Goal: Find specific page/section: Find specific page/section

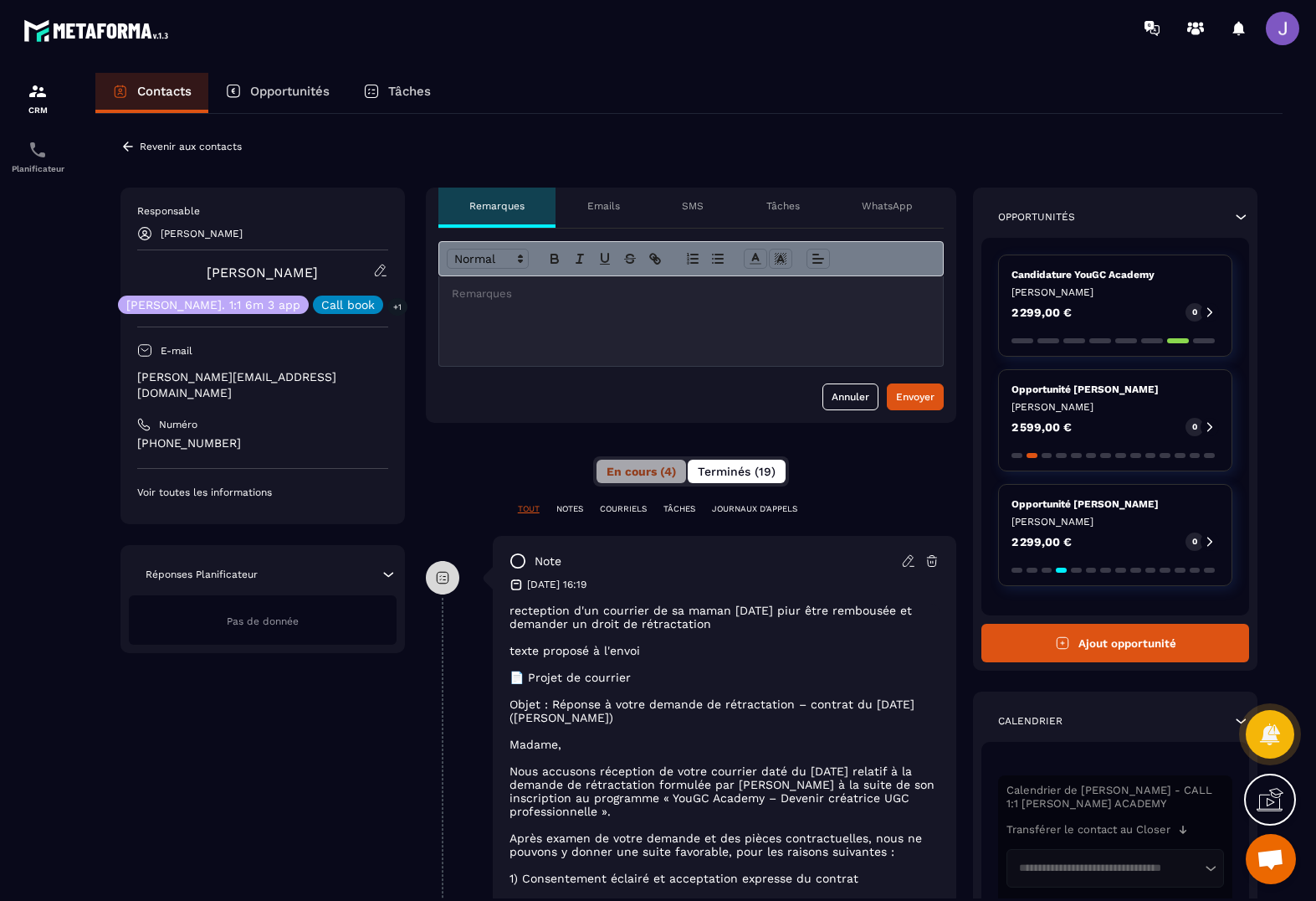
click at [748, 479] on button "Terminés (19)" at bounding box center [737, 471] width 98 height 24
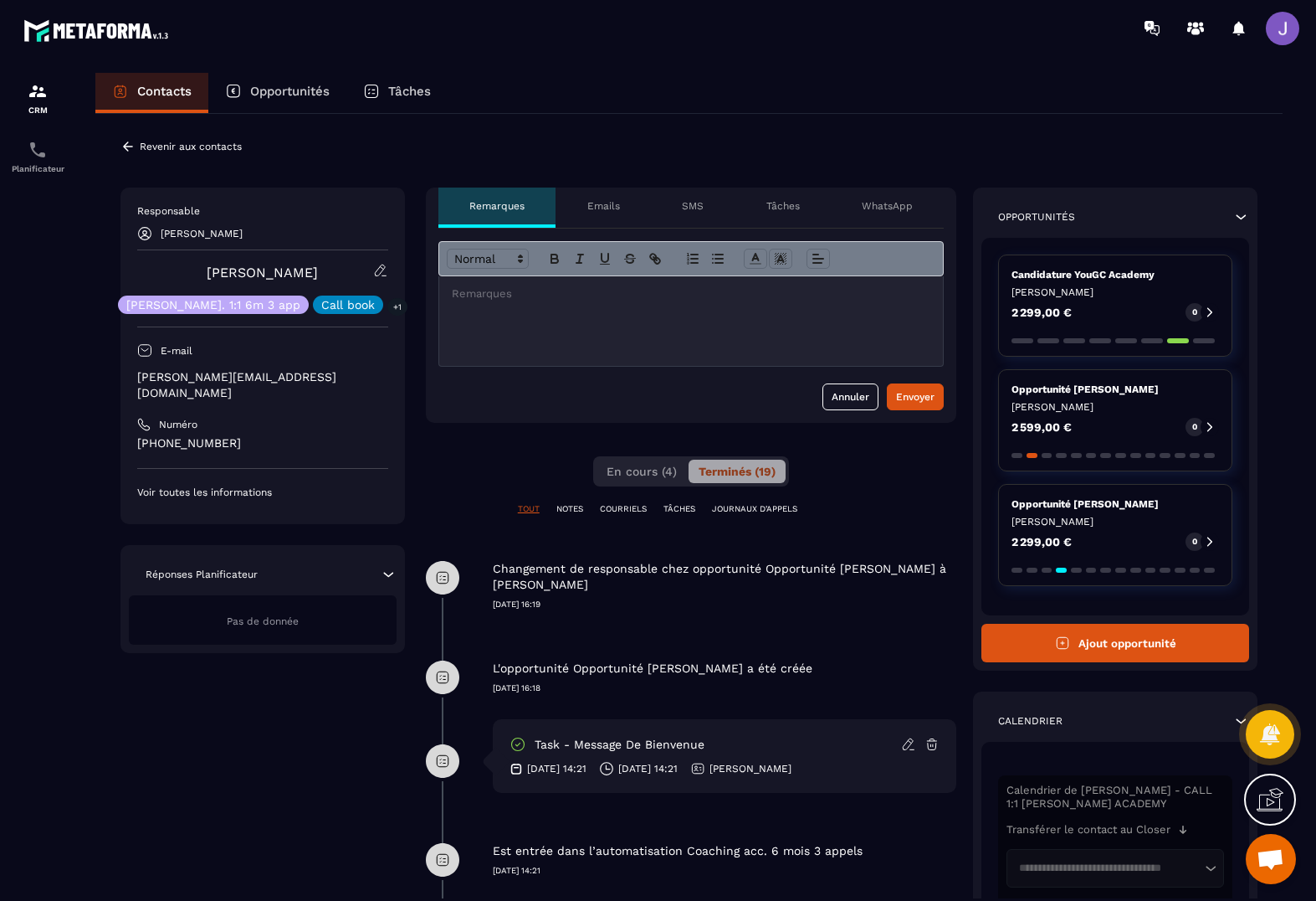
click at [575, 514] on p "NOTES" at bounding box center [569, 508] width 26 height 12
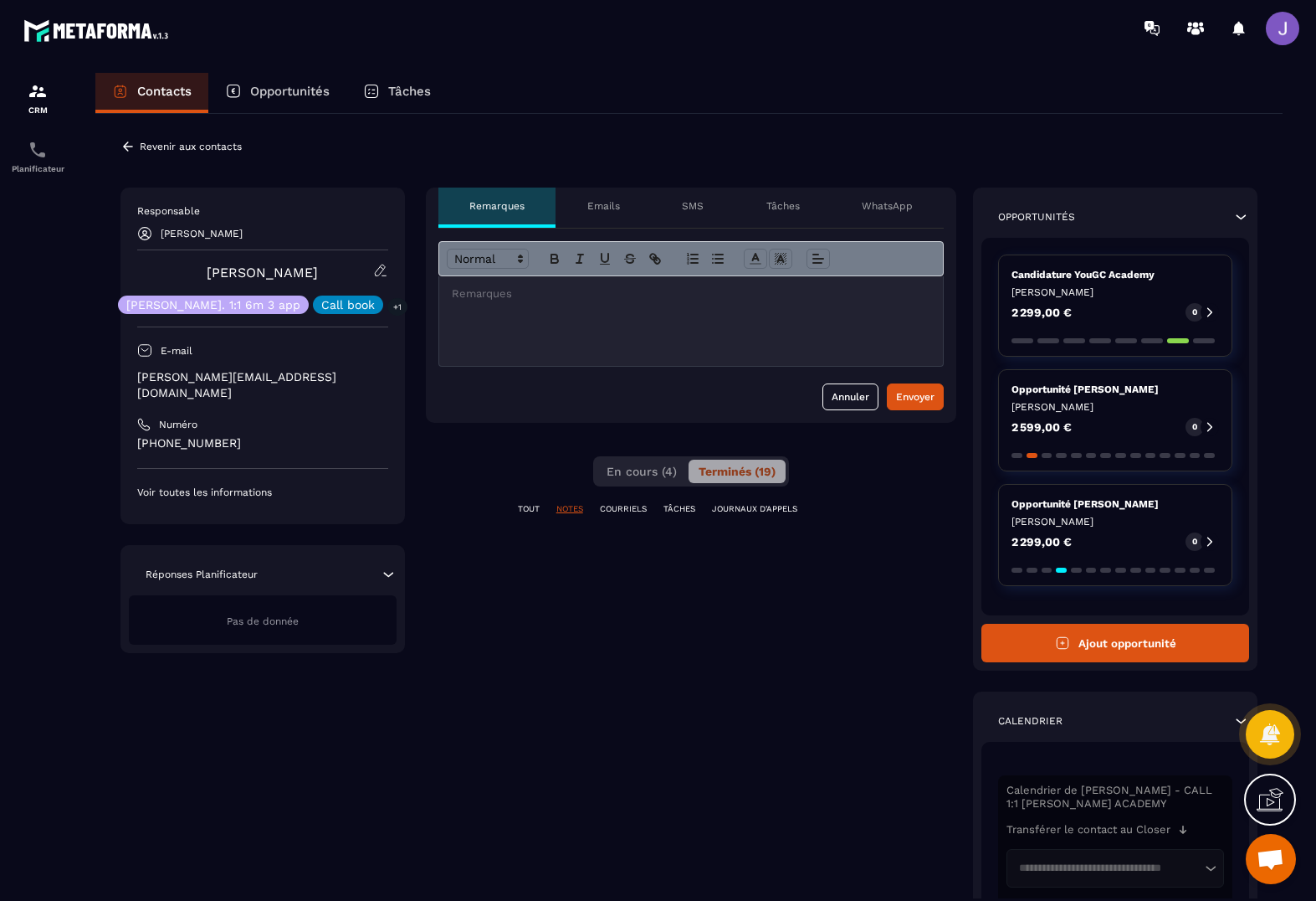
click at [617, 514] on p "COURRIELS" at bounding box center [623, 508] width 46 height 12
click at [669, 507] on p "TÂCHES" at bounding box center [679, 508] width 32 height 12
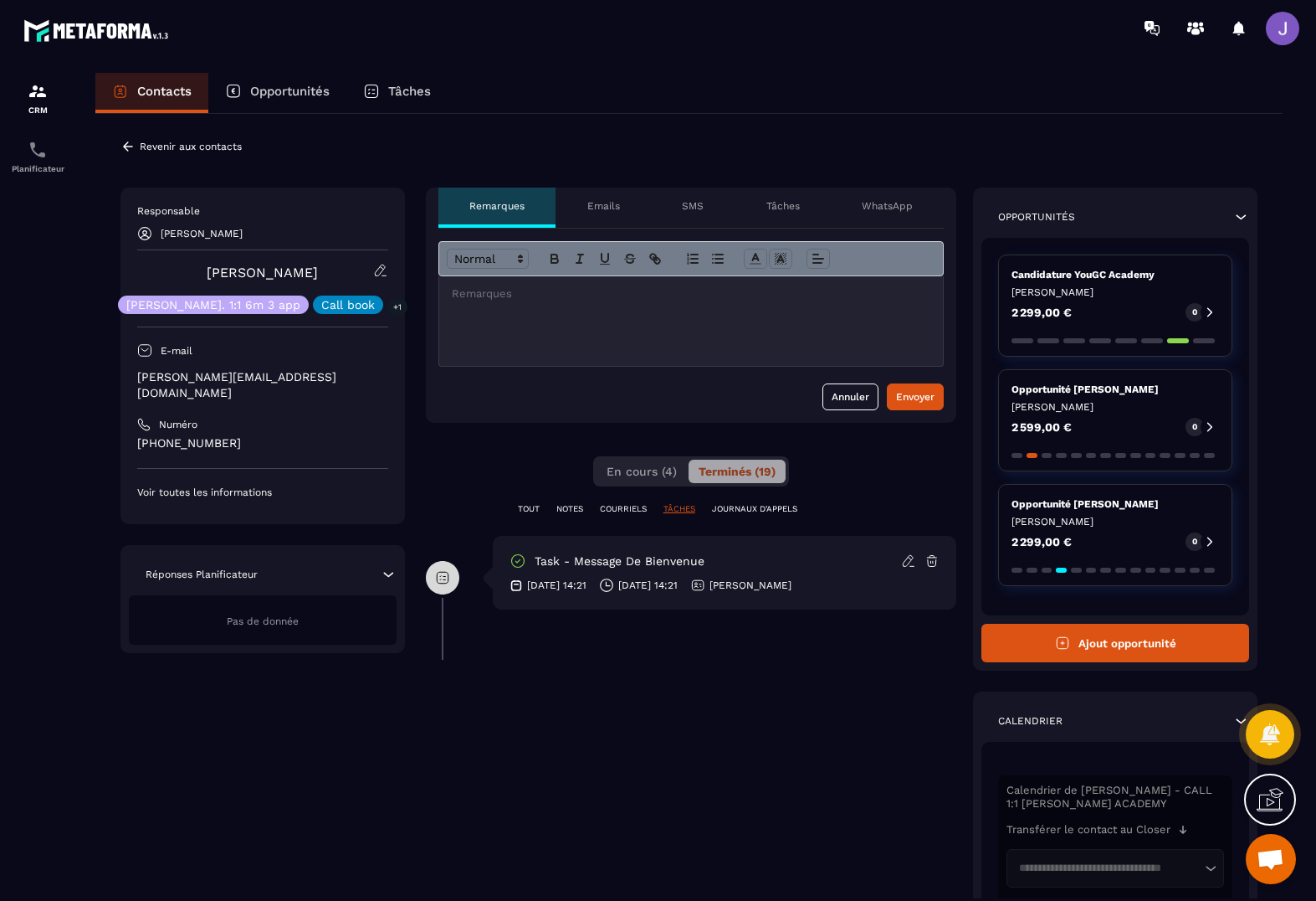
click at [749, 505] on p "JOURNAUX D'APPELS" at bounding box center [755, 508] width 86 height 12
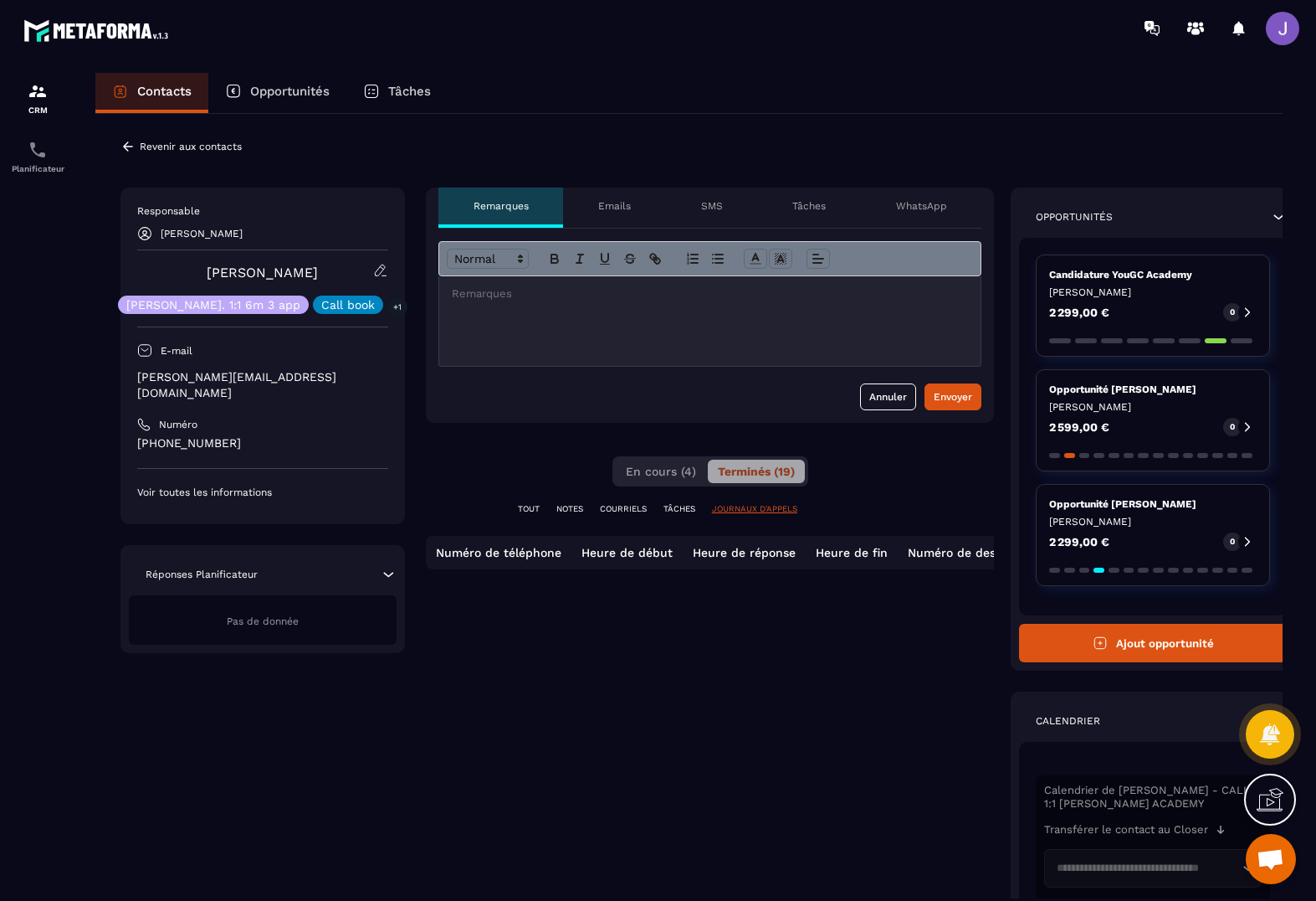
click at [534, 508] on p "TOUT" at bounding box center [529, 508] width 22 height 12
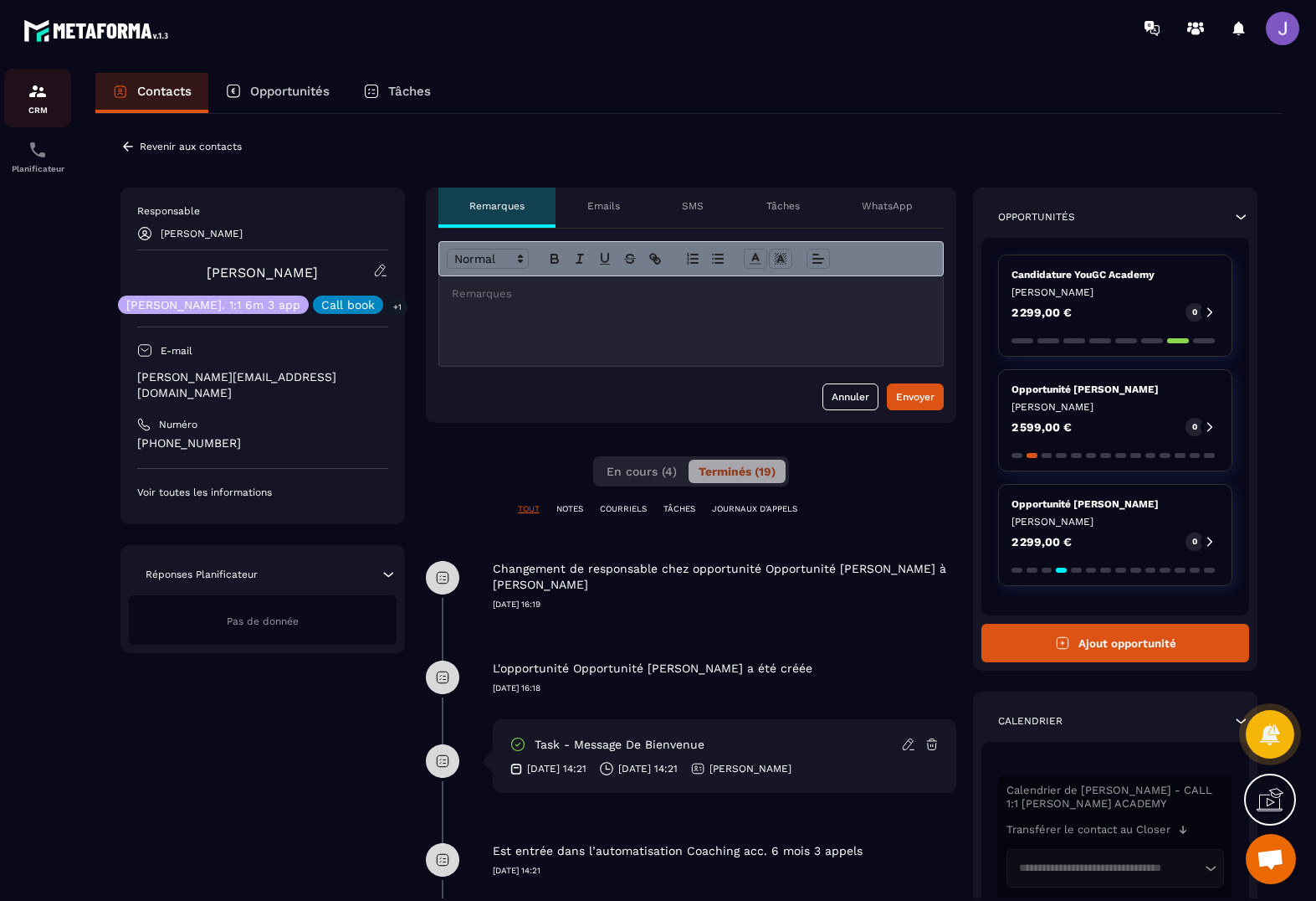
click at [50, 108] on p "CRM" at bounding box center [38, 110] width 67 height 9
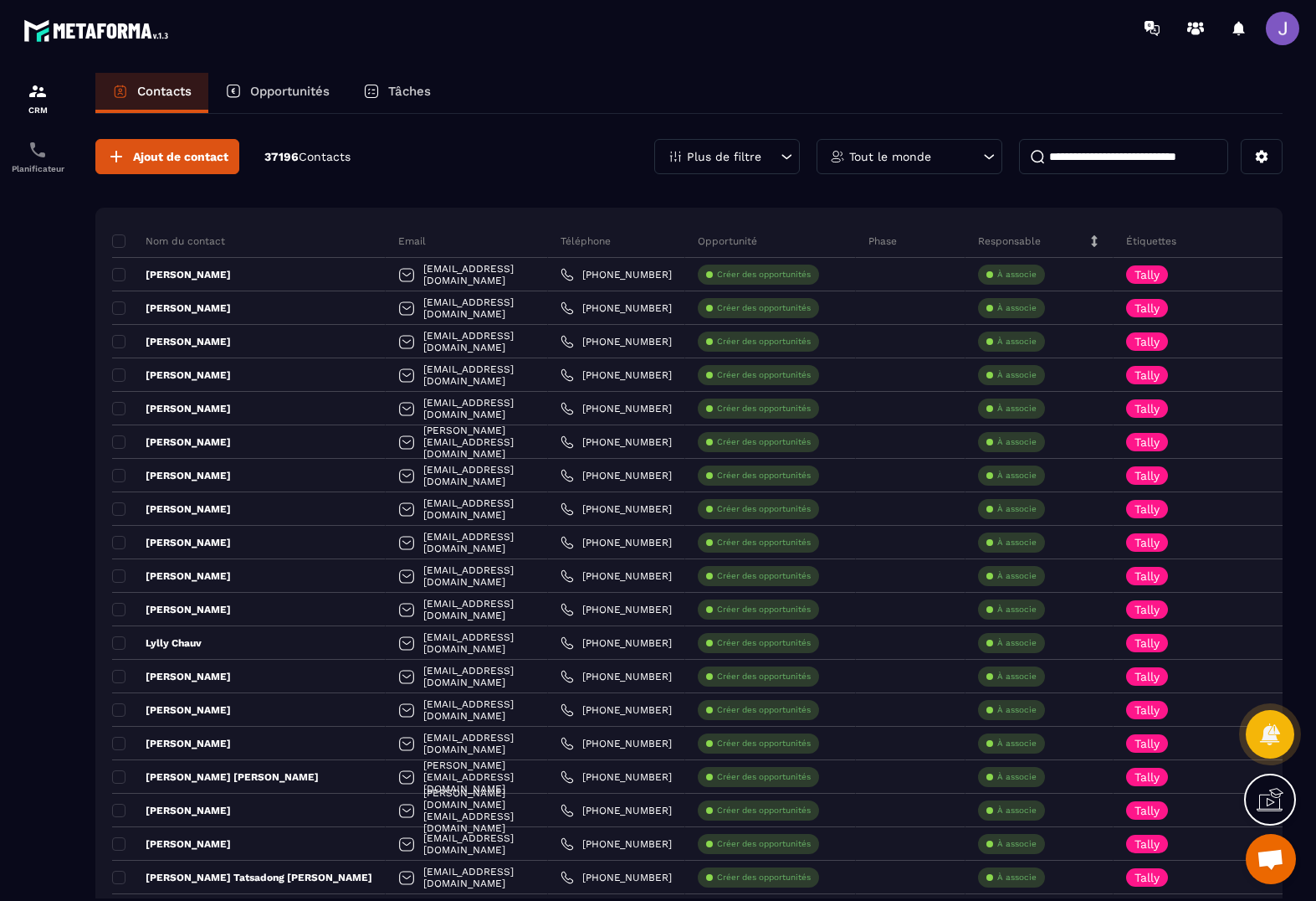
click at [1107, 156] on input at bounding box center [1124, 157] width 209 height 36
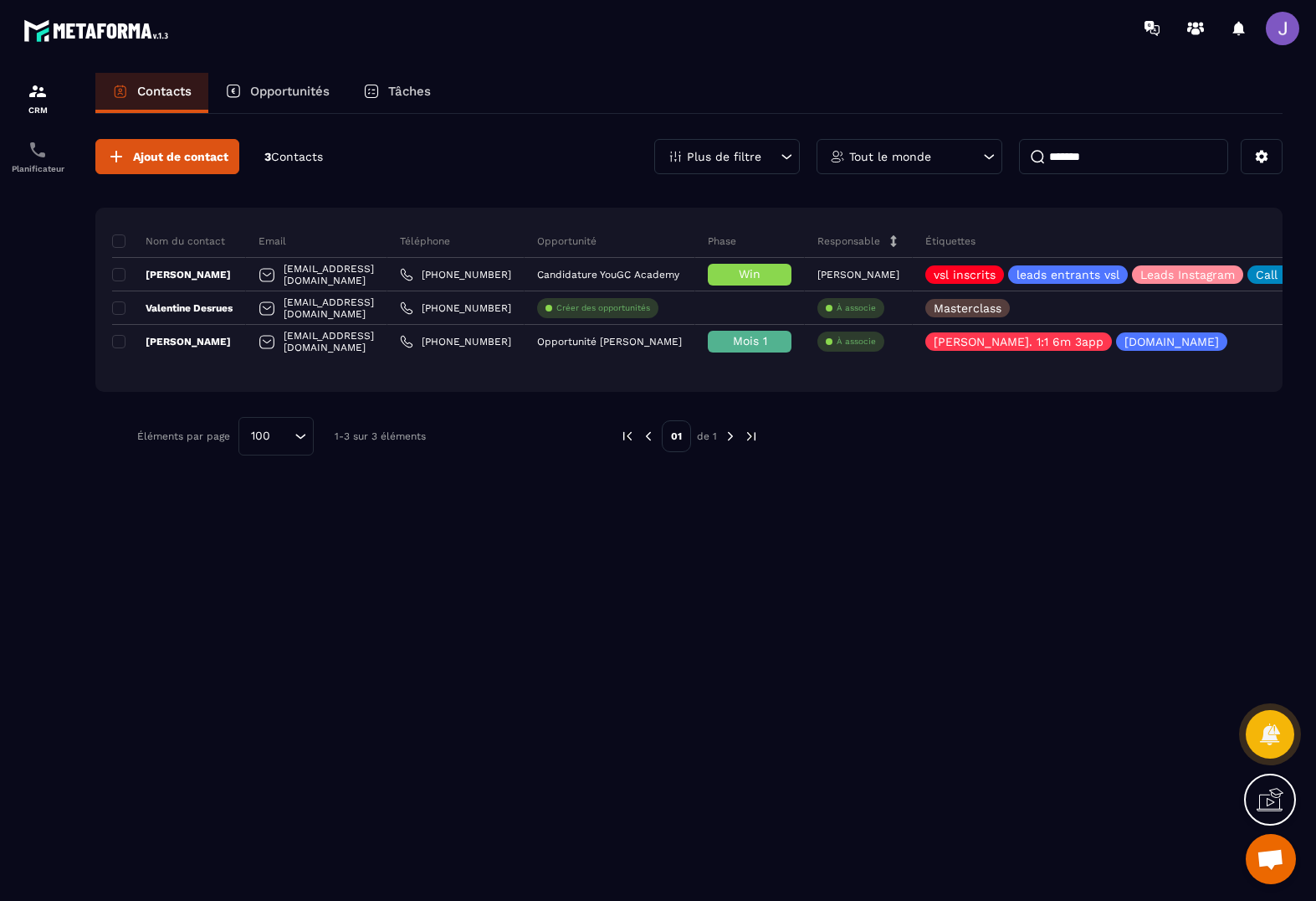
type input "*******"
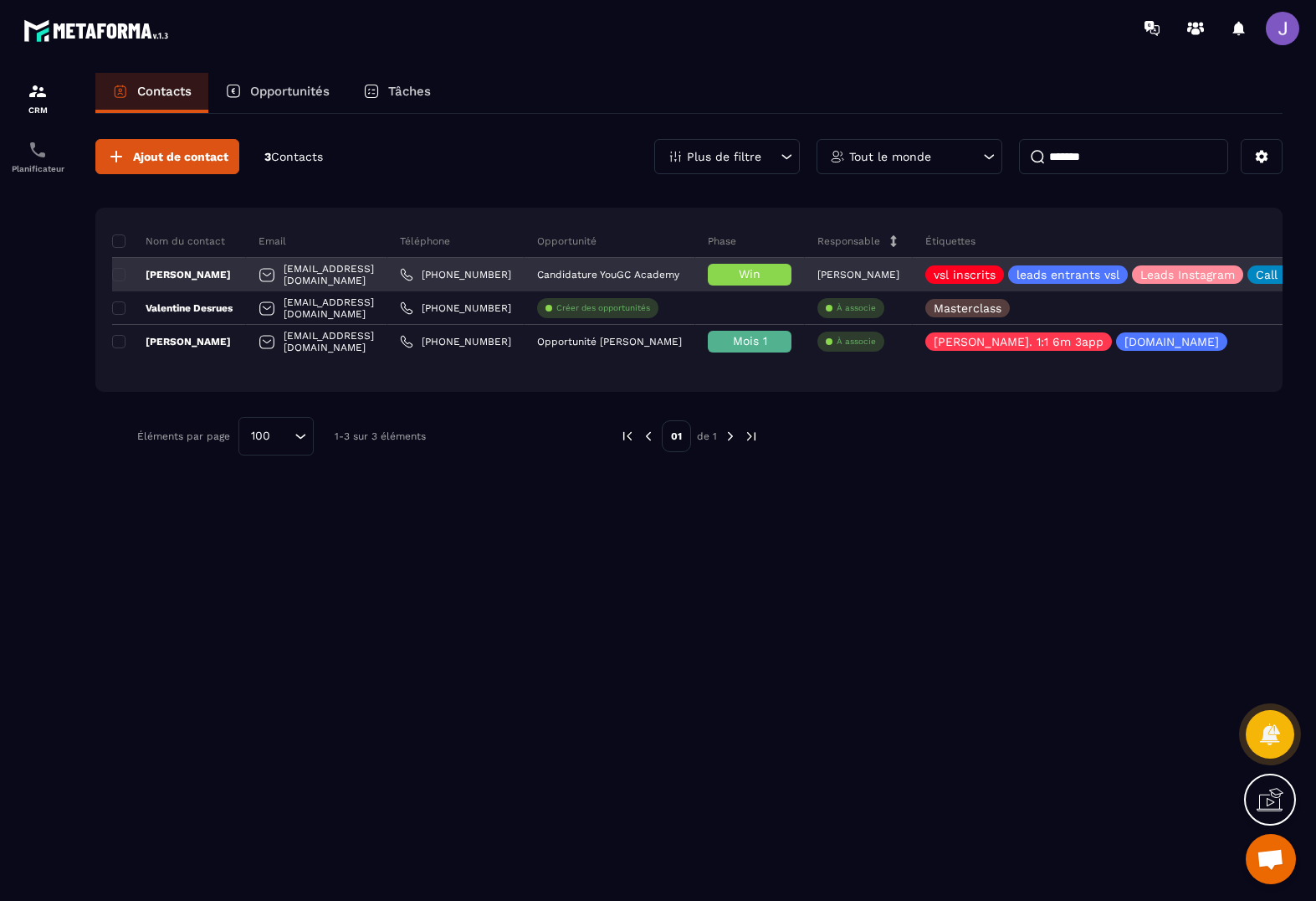
drag, startPoint x: 999, startPoint y: 173, endPoint x: 200, endPoint y: 280, distance: 806.1
click at [200, 280] on p "[PERSON_NAME]" at bounding box center [171, 274] width 118 height 14
